Goal: Entertainment & Leisure: Consume media (video, audio)

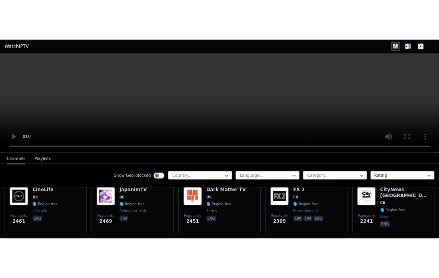
scroll to position [409, 0]
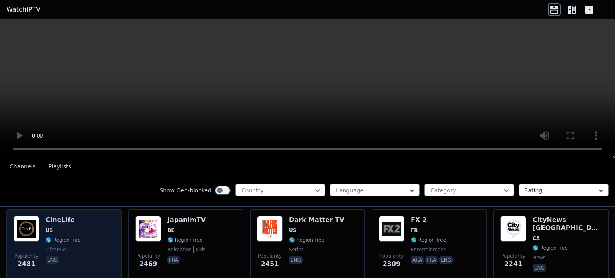
click at [16, 219] on img at bounding box center [27, 229] width 26 height 26
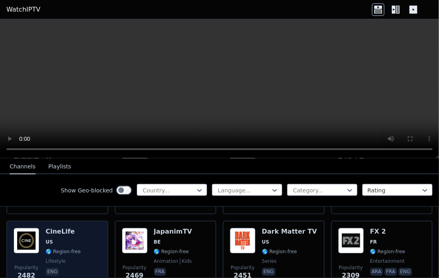
scroll to position [480, 0]
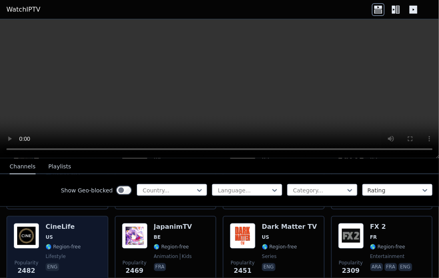
click at [68, 234] on span "US" at bounding box center [63, 237] width 35 height 6
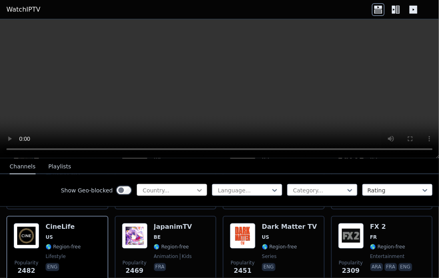
click at [196, 191] on icon at bounding box center [200, 190] width 8 height 8
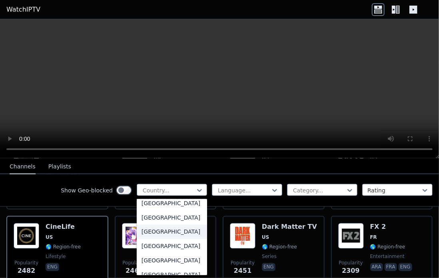
scroll to position [2753, 0]
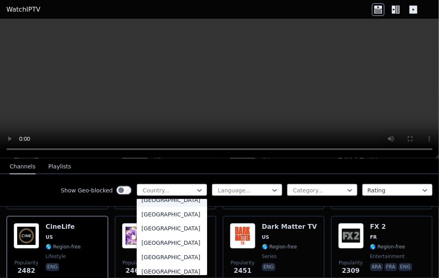
click at [158, 207] on div "[GEOGRAPHIC_DATA]" at bounding box center [172, 200] width 70 height 14
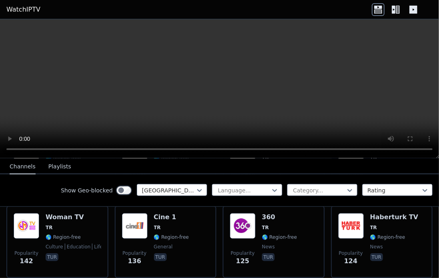
scroll to position [344, 0]
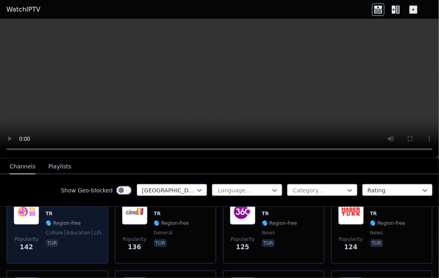
click at [22, 213] on img at bounding box center [27, 212] width 26 height 26
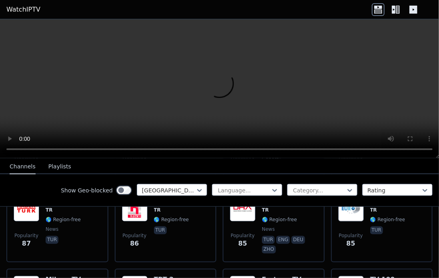
scroll to position [544, 0]
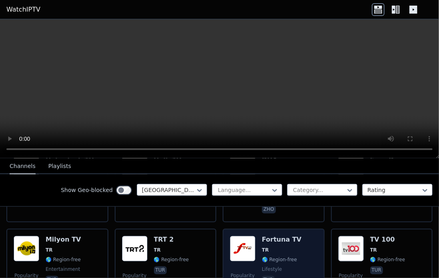
click at [244, 236] on img at bounding box center [243, 249] width 26 height 26
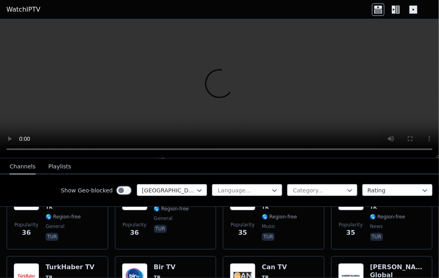
scroll to position [1184, 0]
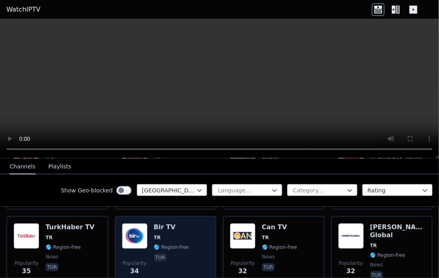
click at [146, 224] on img at bounding box center [135, 236] width 26 height 26
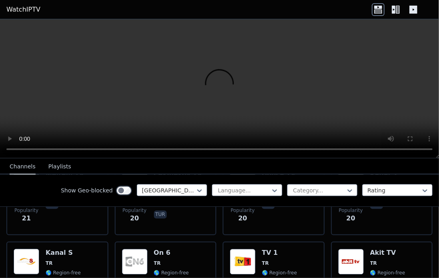
scroll to position [1825, 0]
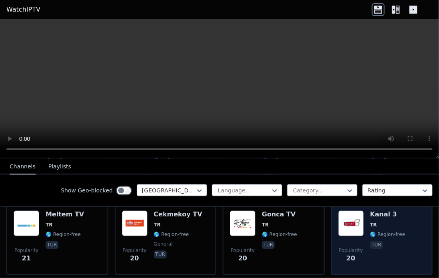
click at [343, 217] on img at bounding box center [352, 223] width 26 height 26
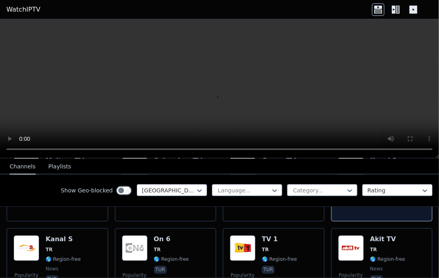
scroll to position [1865, 0]
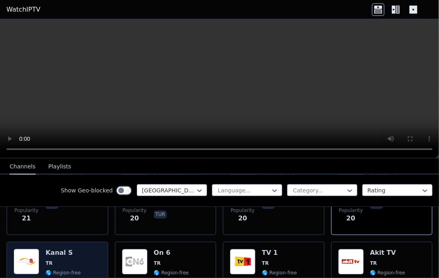
click at [30, 249] on img at bounding box center [27, 262] width 26 height 26
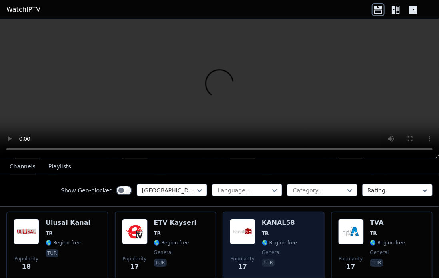
scroll to position [2105, 0]
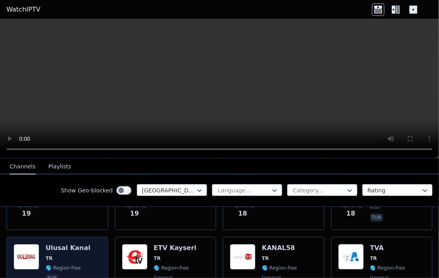
click at [26, 244] on img at bounding box center [27, 257] width 26 height 26
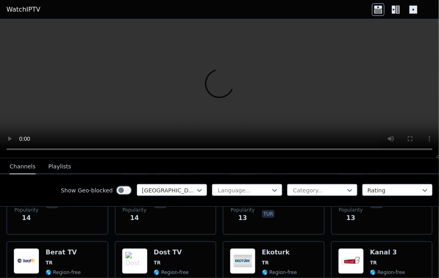
scroll to position [2585, 0]
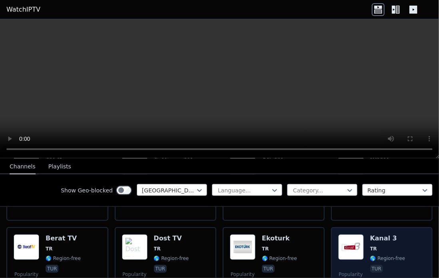
click at [349, 234] on img at bounding box center [352, 247] width 26 height 26
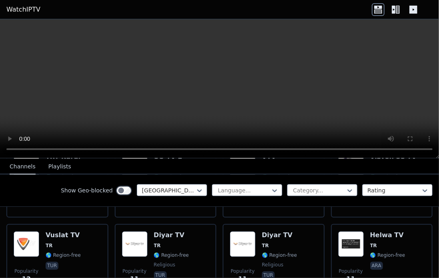
scroll to position [2985, 0]
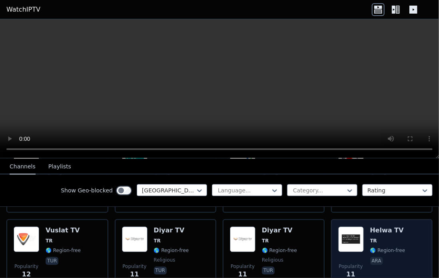
click at [354, 229] on img at bounding box center [352, 239] width 26 height 26
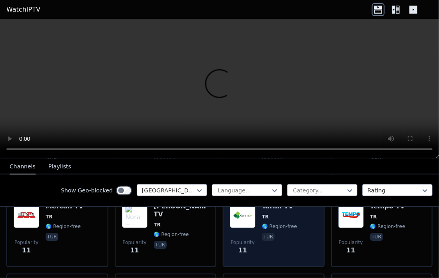
scroll to position [3084, 0]
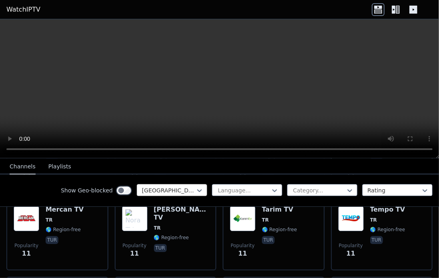
click at [189, 189] on div at bounding box center [169, 190] width 54 height 8
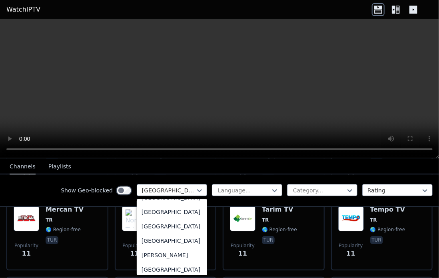
scroll to position [0, 0]
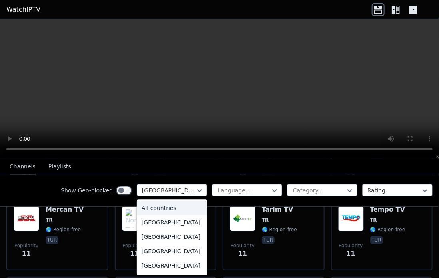
click at [162, 208] on div "All countries" at bounding box center [172, 208] width 70 height 14
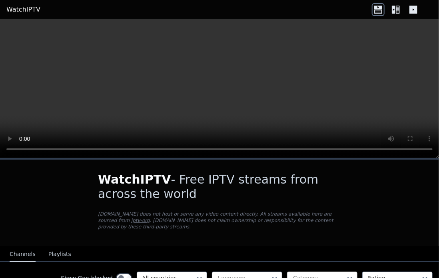
scroll to position [40, 0]
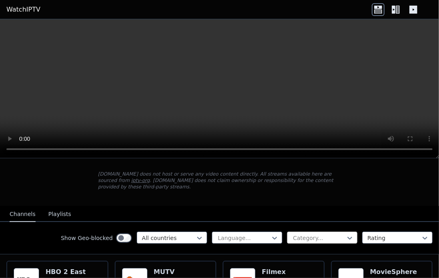
click at [321, 234] on div at bounding box center [320, 238] width 54 height 8
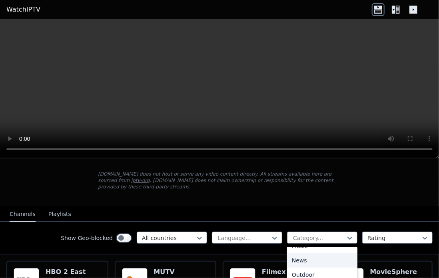
scroll to position [200, 0]
click at [295, 264] on div "Movies" at bounding box center [322, 271] width 70 height 14
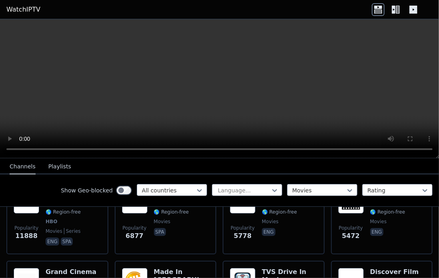
scroll to position [80, 0]
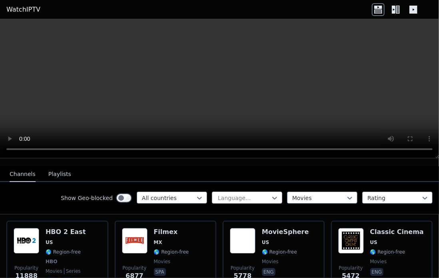
click at [245, 194] on div at bounding box center [244, 198] width 54 height 8
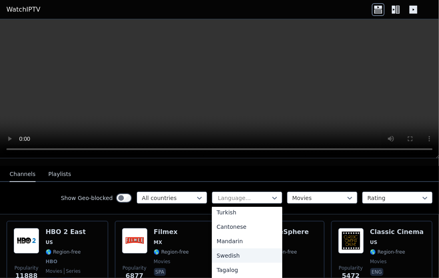
scroll to position [165, 0]
click at [228, 248] on div "Turkish" at bounding box center [247, 252] width 70 height 14
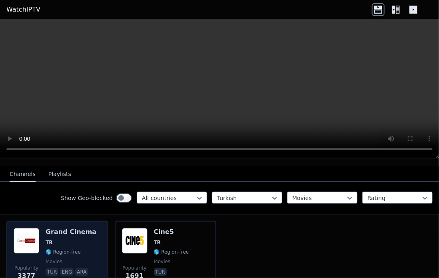
click at [38, 233] on img at bounding box center [27, 241] width 26 height 26
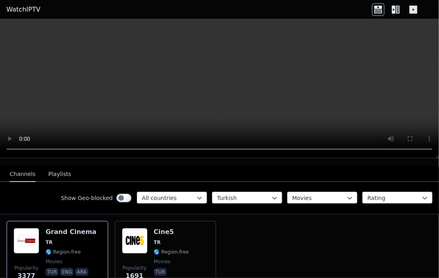
scroll to position [120, 0]
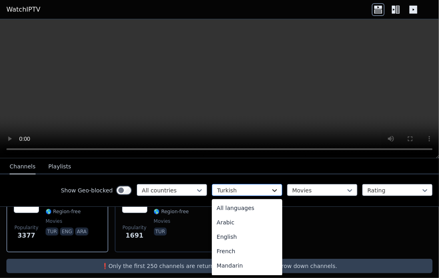
click at [271, 188] on icon at bounding box center [275, 190] width 8 height 8
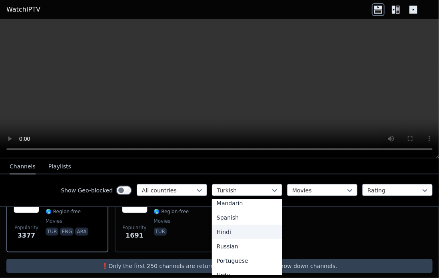
scroll to position [0, 0]
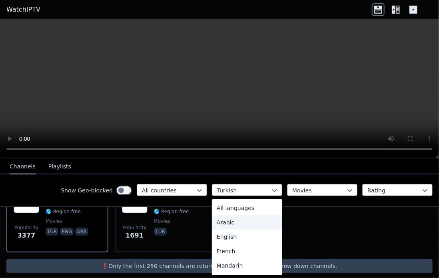
click at [229, 222] on div "Arabic" at bounding box center [247, 222] width 70 height 14
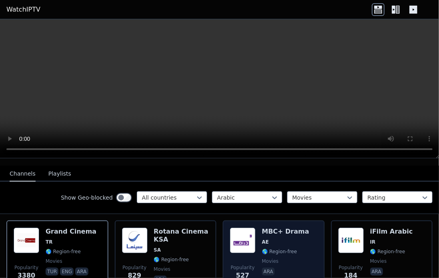
scroll to position [120, 0]
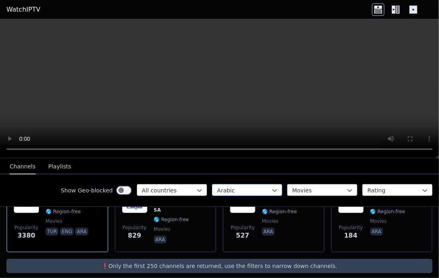
click at [246, 186] on div at bounding box center [244, 190] width 54 height 8
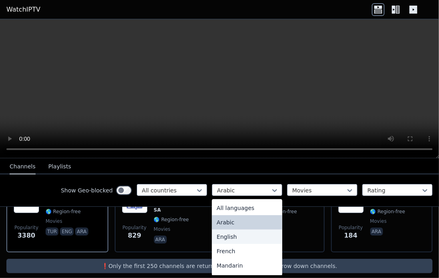
click at [231, 236] on div "English" at bounding box center [247, 237] width 70 height 14
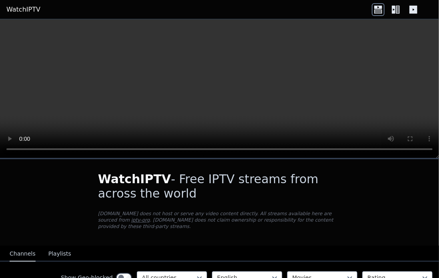
scroll to position [80, 0]
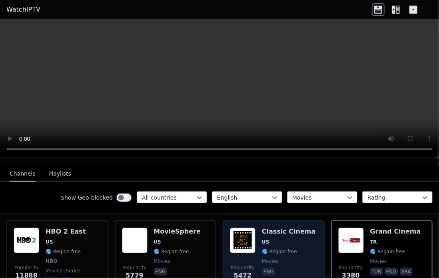
click at [246, 230] on img at bounding box center [243, 241] width 26 height 26
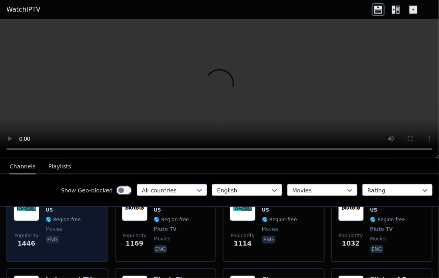
scroll to position [240, 0]
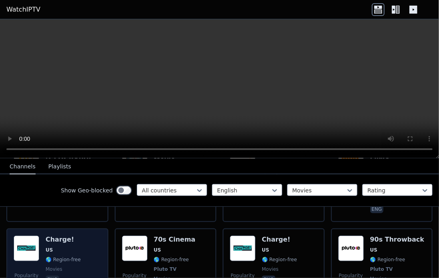
click at [34, 240] on img at bounding box center [27, 249] width 26 height 26
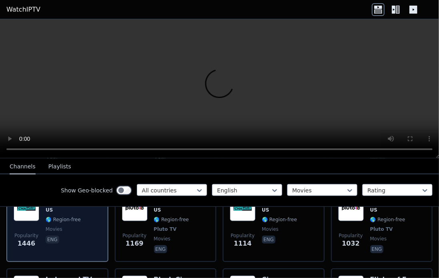
scroll to position [321, 0]
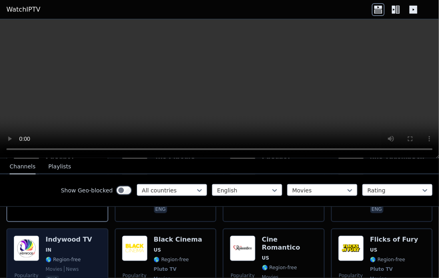
click at [35, 246] on img at bounding box center [27, 249] width 26 height 26
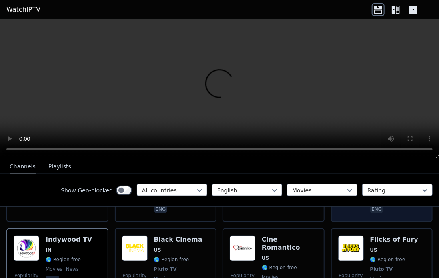
scroll to position [281, 0]
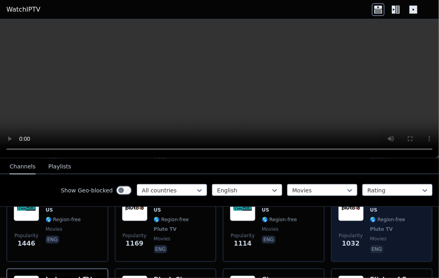
click at [350, 246] on div "Popularity 1032" at bounding box center [352, 225] width 26 height 59
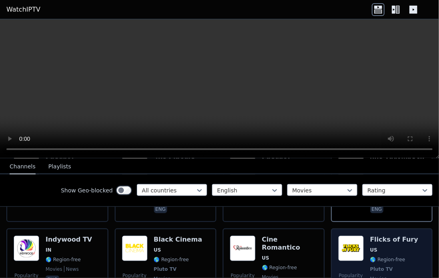
click at [352, 248] on img at bounding box center [352, 249] width 26 height 26
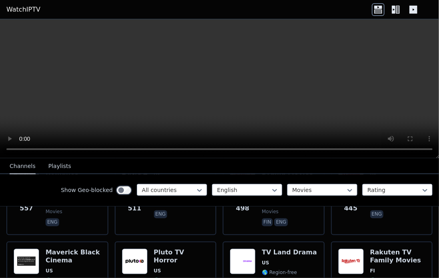
scroll to position [561, 0]
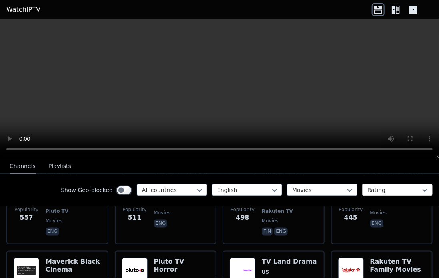
click at [395, 190] on div at bounding box center [395, 190] width 54 height 8
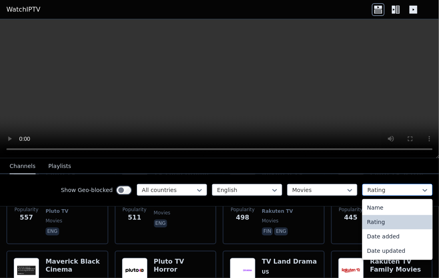
click at [395, 190] on div at bounding box center [395, 190] width 54 height 8
click at [374, 254] on div "Date updated" at bounding box center [398, 251] width 70 height 14
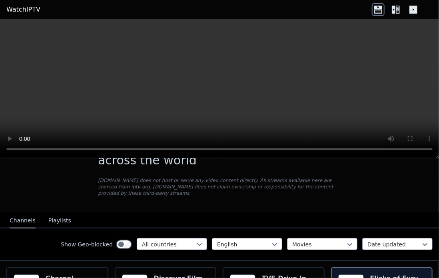
scroll to position [80, 0]
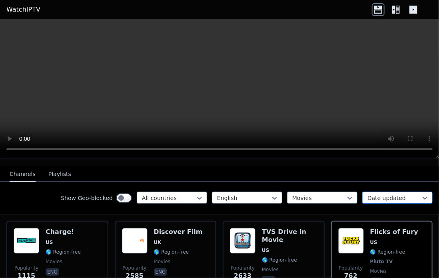
click at [396, 194] on div at bounding box center [395, 198] width 54 height 8
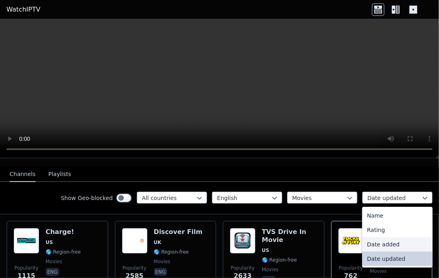
click at [378, 238] on div "Date added" at bounding box center [398, 244] width 70 height 14
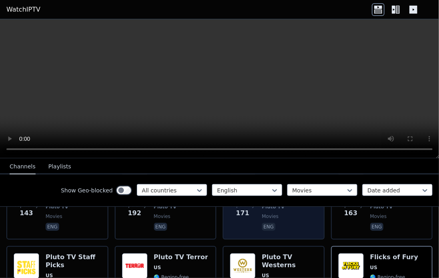
scroll to position [240, 0]
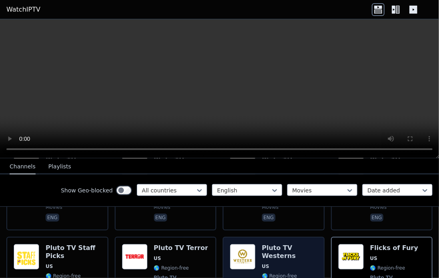
click at [246, 246] on img at bounding box center [243, 257] width 26 height 26
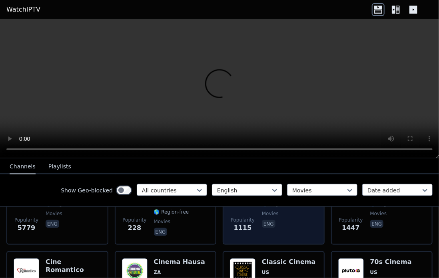
scroll to position [560, 0]
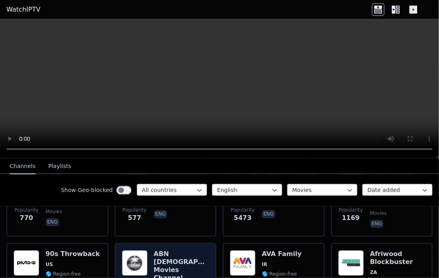
click at [136, 250] on img at bounding box center [135, 263] width 26 height 26
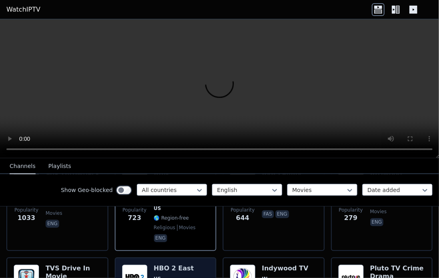
scroll to position [720, 0]
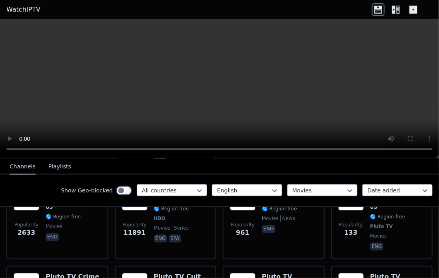
click at [218, 102] on video at bounding box center [219, 88] width 439 height 139
